Goal: Navigation & Orientation: Find specific page/section

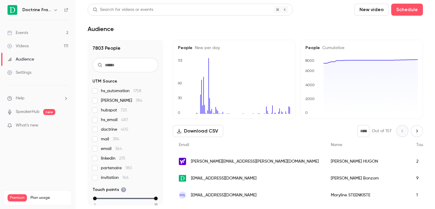
click at [52, 13] on div "Doctrine France" at bounding box center [40, 9] width 37 height 7
click at [54, 11] on icon "button" at bounding box center [55, 10] width 5 height 5
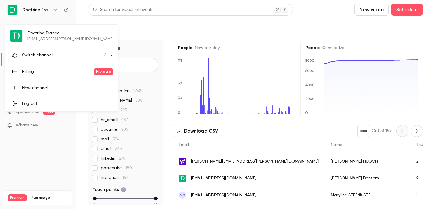
click at [44, 55] on span "Switch channel" at bounding box center [37, 55] width 30 height 6
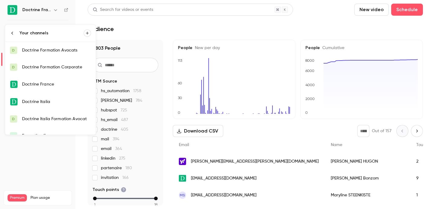
click at [48, 55] on link "D Doctrine Formation Avocats" at bounding box center [50, 50] width 91 height 17
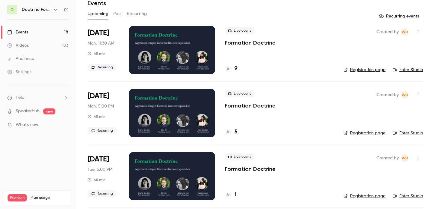
scroll to position [81, 0]
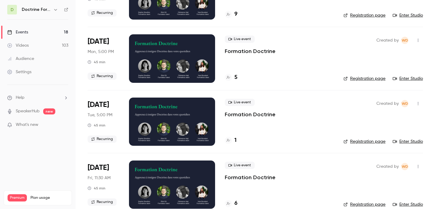
click at [234, 141] on h4 "1" at bounding box center [235, 141] width 2 height 8
